Goal: Transaction & Acquisition: Purchase product/service

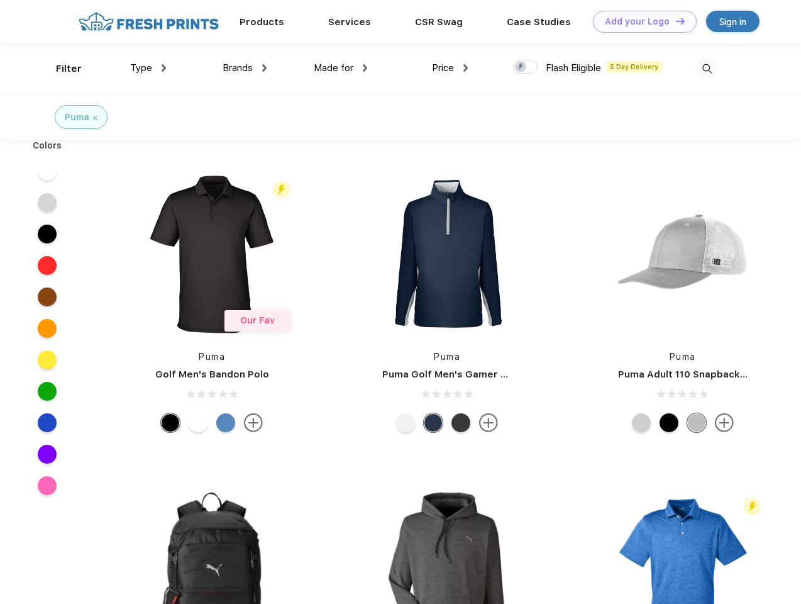
click at [640, 21] on link "Add your Logo Design Tool" at bounding box center [645, 22] width 104 height 22
click at [0, 0] on div "Design Tool" at bounding box center [0, 0] width 0 height 0
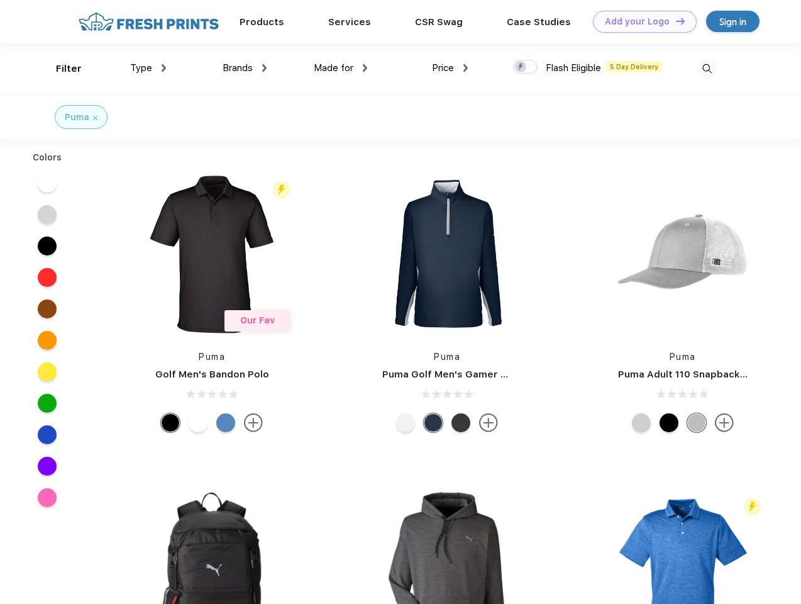
click at [675, 21] on link "Add your Logo Design Tool" at bounding box center [645, 22] width 104 height 22
click at [60, 69] on div "Filter" at bounding box center [69, 69] width 26 height 14
click at [148, 68] on span "Type" at bounding box center [141, 67] width 22 height 11
click at [245, 68] on span "Brands" at bounding box center [238, 67] width 30 height 11
click at [341, 68] on span "Made for" at bounding box center [334, 67] width 40 height 11
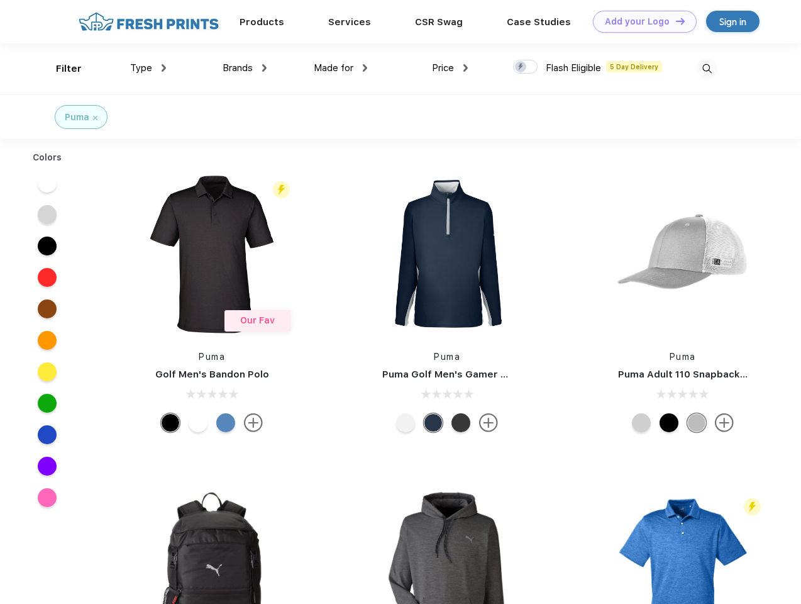
click at [450, 68] on span "Price" at bounding box center [443, 67] width 22 height 11
click at [526, 67] on div at bounding box center [525, 67] width 25 height 14
click at [521, 67] on input "checkbox" at bounding box center [517, 63] width 8 height 8
click at [707, 69] on img at bounding box center [707, 69] width 21 height 21
